Goal: Task Accomplishment & Management: Manage account settings

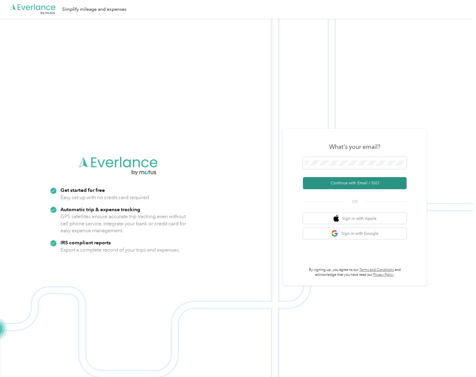
click at [334, 182] on button "Continue with Email / SSO" at bounding box center [355, 183] width 104 height 12
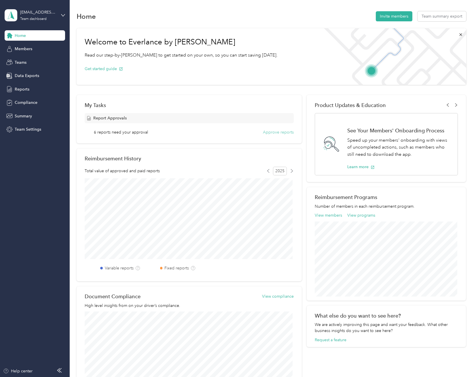
click at [268, 131] on button "Approve reports" at bounding box center [278, 132] width 31 height 6
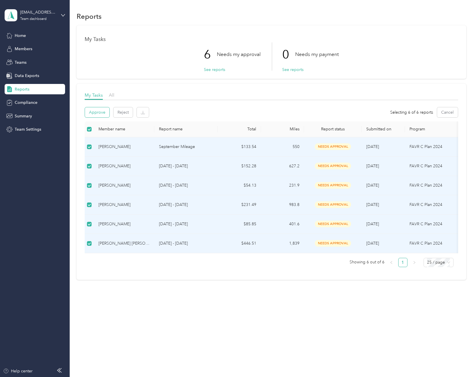
click at [94, 112] on button "Approve" at bounding box center [97, 112] width 24 height 10
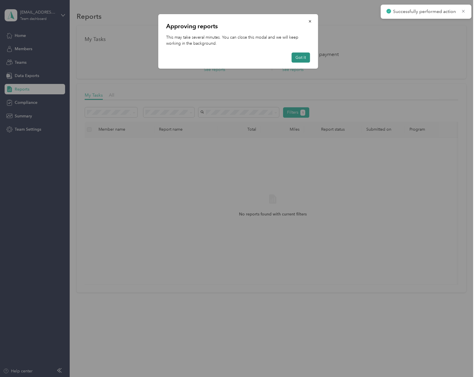
click at [303, 57] on button "Got it" at bounding box center [301, 57] width 18 height 10
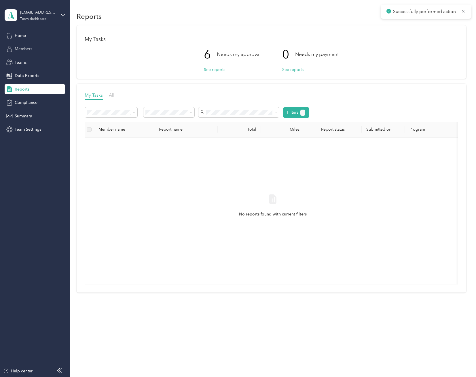
click at [24, 48] on span "Members" at bounding box center [24, 49] width 18 height 6
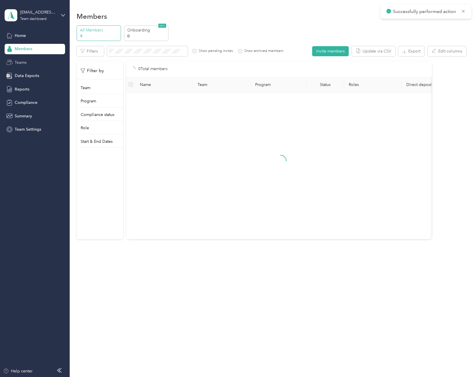
click at [23, 65] on div "Teams" at bounding box center [35, 62] width 61 height 10
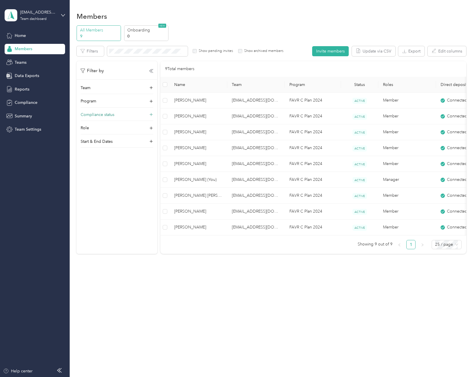
click at [102, 115] on p "Compliance status" at bounding box center [98, 115] width 34 height 6
click at [100, 115] on p "Compliance status" at bounding box center [98, 115] width 34 height 6
click at [109, 164] on div "Not compliant" at bounding box center [117, 162] width 65 height 6
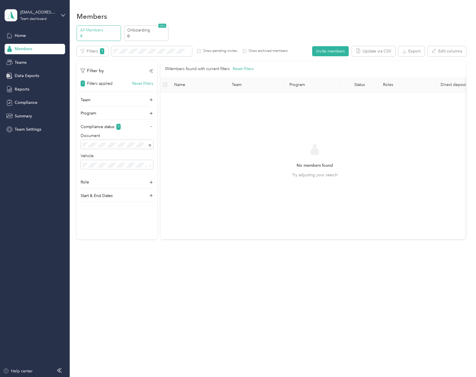
click at [124, 156] on li "All statuses" at bounding box center [117, 154] width 73 height 10
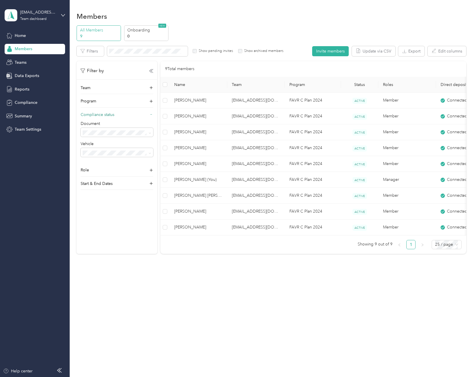
click at [152, 113] on icon at bounding box center [151, 114] width 4 height 4
click at [301, 309] on div "Members All Members 9 Onboarding 0 NEW Edit role Edit team Export Selected 0 of…" at bounding box center [272, 188] width 404 height 377
